Goal: Communication & Community: Answer question/provide support

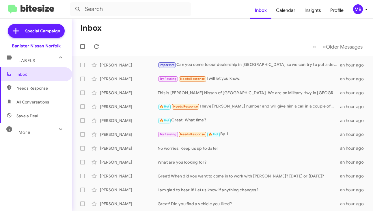
click at [41, 82] on span "Needs Response" at bounding box center [36, 88] width 72 height 14
type input "in:needs-response"
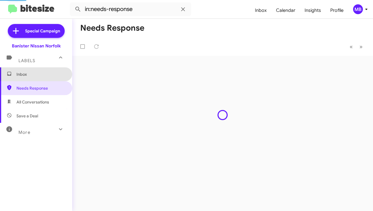
click at [40, 74] on span "Inbox" at bounding box center [40, 74] width 49 height 6
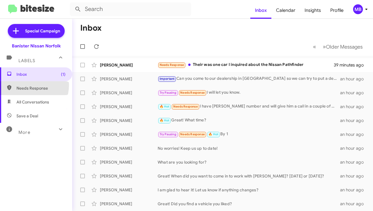
click at [27, 85] on span "Needs Response" at bounding box center [40, 88] width 49 height 6
type input "in:needs-response"
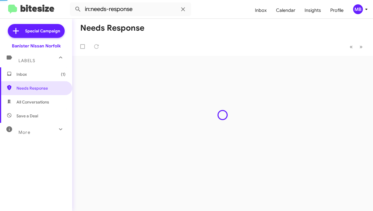
click at [26, 70] on span "Inbox (1)" at bounding box center [36, 74] width 72 height 14
